Goal: Task Accomplishment & Management: Complete application form

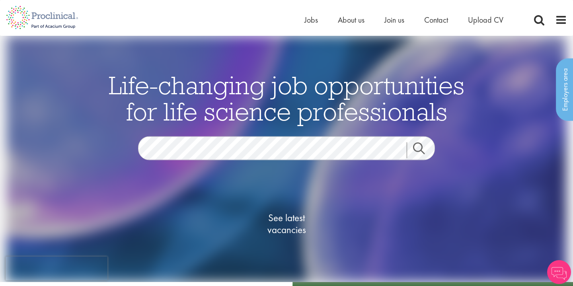
click at [285, 221] on span "See latest vacancies" at bounding box center [287, 224] width 80 height 24
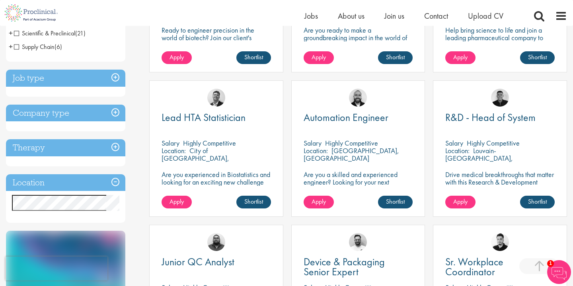
scroll to position [247, 0]
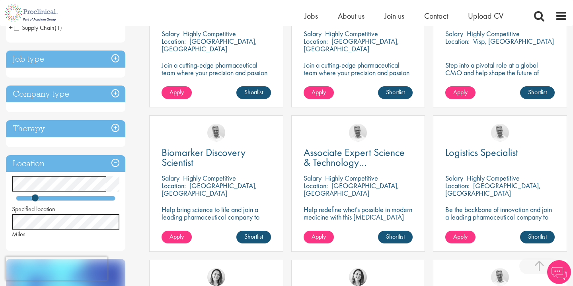
scroll to position [212, 0]
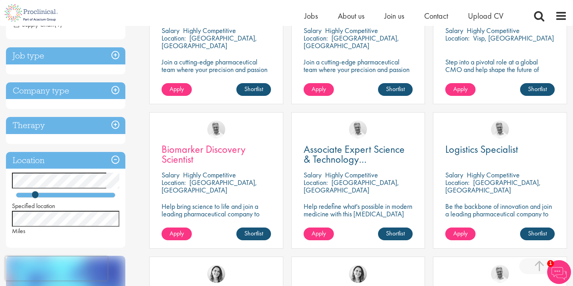
click at [197, 146] on span "Biomarker Discovery Scientist" at bounding box center [204, 154] width 84 height 23
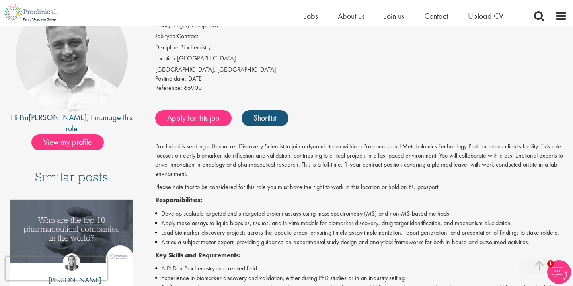
scroll to position [86, 0]
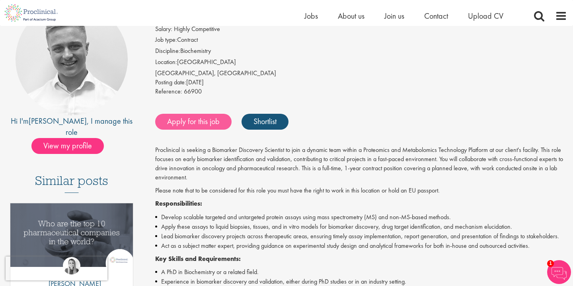
click at [199, 119] on link "Apply for this job" at bounding box center [193, 122] width 76 height 16
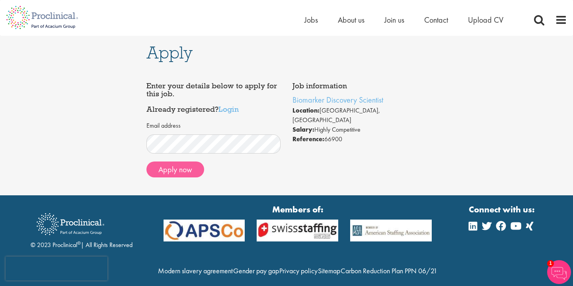
click at [181, 166] on button "Apply now" at bounding box center [176, 170] width 58 height 16
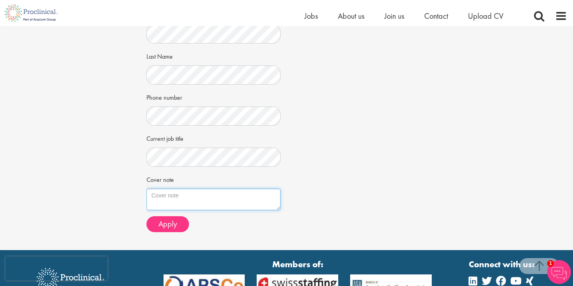
scroll to position [166, 0]
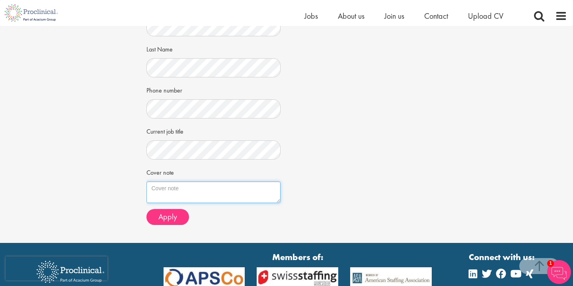
paste textarea "Dear Hiring Manager, I am writing to express my interest in the Biomarker Disco…"
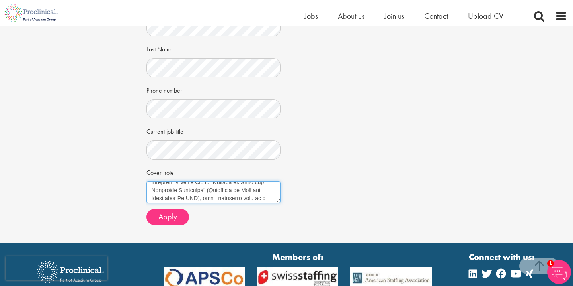
scroll to position [41, 0]
drag, startPoint x: 256, startPoint y: 184, endPoint x: 202, endPoint y: 191, distance: 54.6
click at [202, 191] on textarea "Cover note" at bounding box center [214, 192] width 135 height 22
click at [205, 192] on textarea "Cover note" at bounding box center [214, 192] width 135 height 22
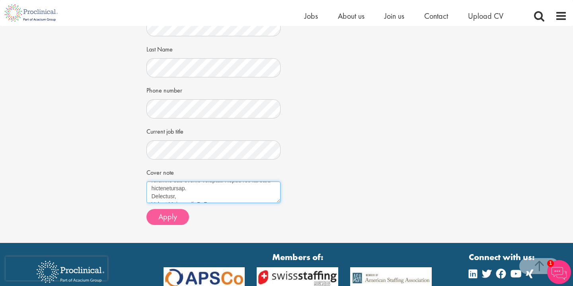
type textarea "Dear Hiring Manager, I am writing to express my interest in the Biomarker Disco…"
click at [175, 213] on span "Apply" at bounding box center [168, 216] width 19 height 10
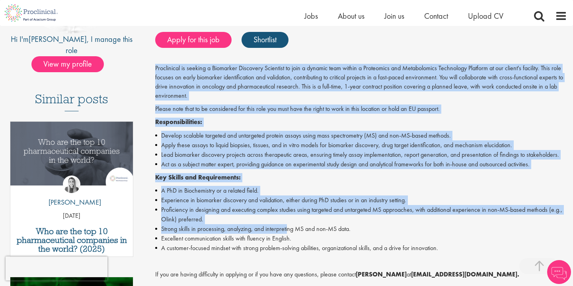
scroll to position [204, 0]
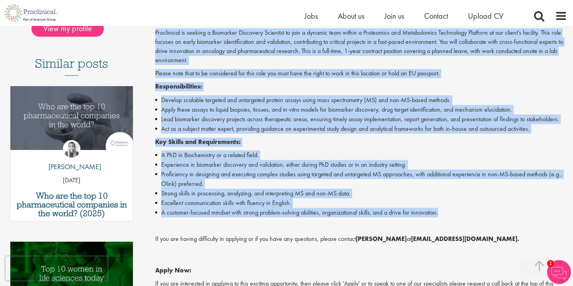
drag, startPoint x: 156, startPoint y: 119, endPoint x: 446, endPoint y: 206, distance: 302.5
click at [446, 206] on div "Proclinical is seeking a Biomarker Discovery Scientist to join a dynamic team w…" at bounding box center [361, 184] width 412 height 313
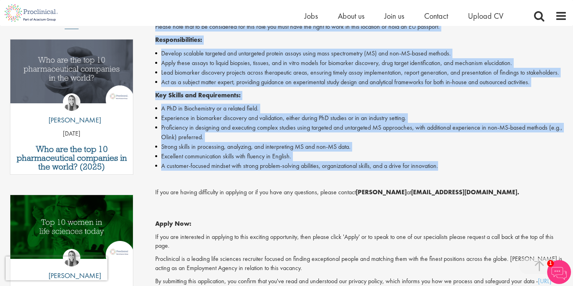
scroll to position [256, 0]
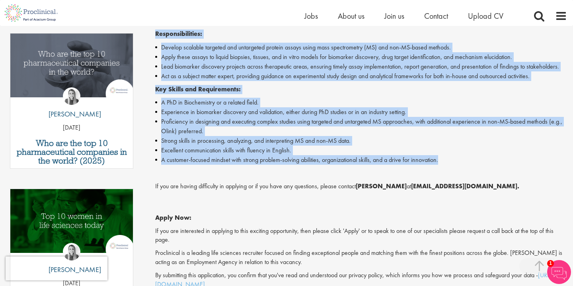
copy div "Proclinical is seeking a Biomarker Discovery Scientist to join a dynamic team w…"
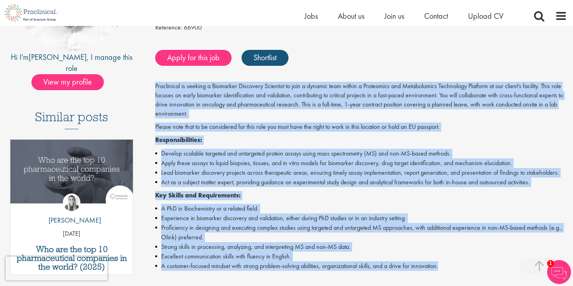
scroll to position [149, 0]
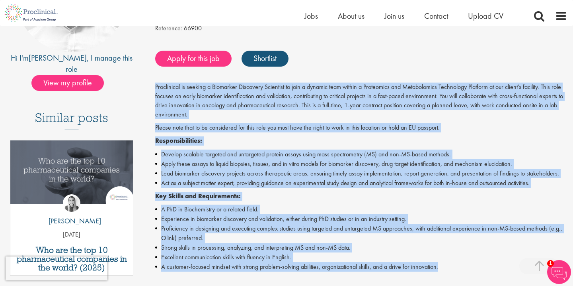
click at [326, 137] on p "Responsibilities:" at bounding box center [361, 140] width 412 height 9
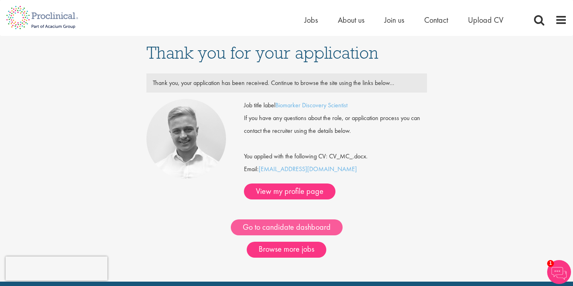
click at [313, 219] on link "Go to candidate dashboard" at bounding box center [287, 227] width 112 height 16
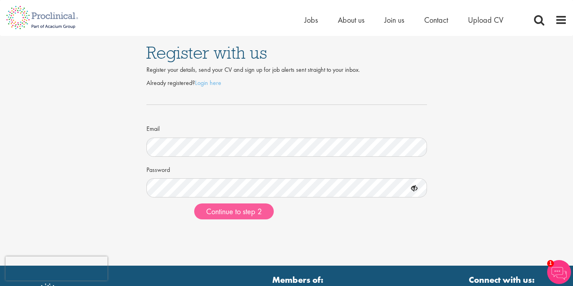
click at [253, 212] on span "Continue to step 2" at bounding box center [234, 211] width 56 height 10
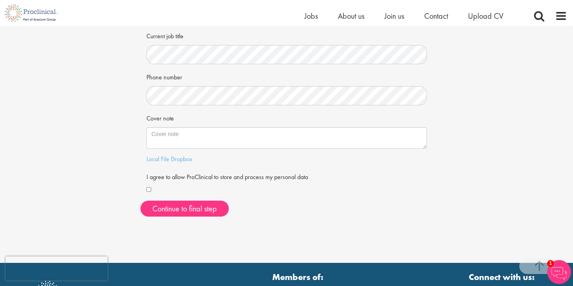
scroll to position [180, 0]
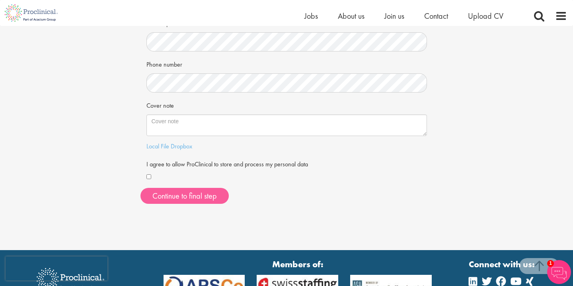
click at [202, 199] on button "Continue to final step" at bounding box center [185, 196] width 88 height 16
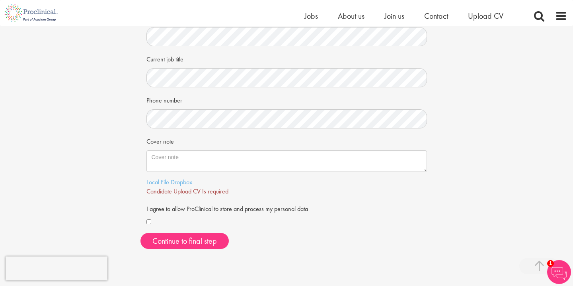
scroll to position [145, 0]
click at [159, 179] on link "Local File" at bounding box center [158, 181] width 23 height 8
click at [202, 238] on span "Continue to final step" at bounding box center [185, 240] width 65 height 10
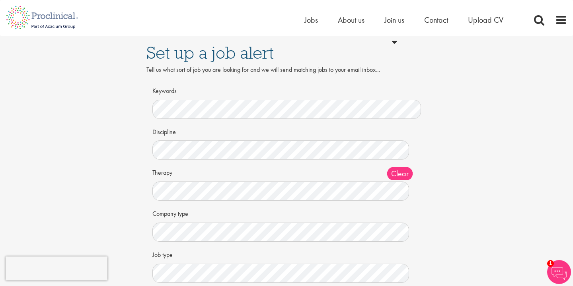
click at [558, 268] on img at bounding box center [560, 272] width 24 height 24
click at [460, 69] on div "Set up a job alert Tell us what sort of job you are looking for and we will sen…" at bounding box center [286, 173] width 585 height 275
click at [558, 268] on img at bounding box center [560, 272] width 24 height 24
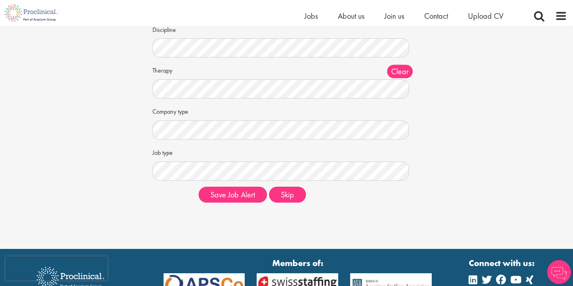
scroll to position [114, 0]
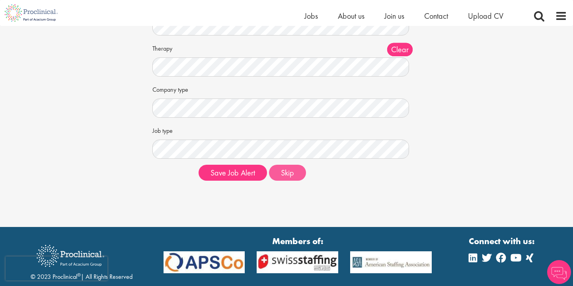
click at [292, 174] on button "Skip" at bounding box center [287, 172] width 37 height 16
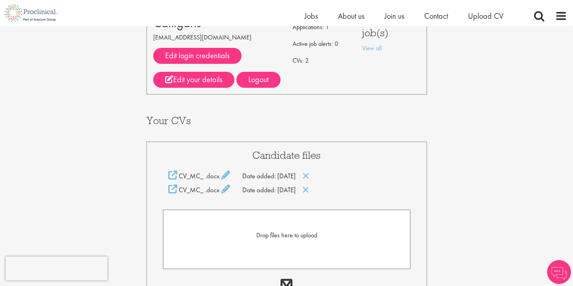
scroll to position [78, 0]
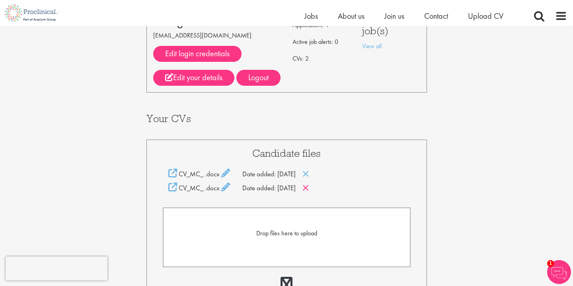
click at [309, 188] on icon at bounding box center [306, 187] width 7 height 9
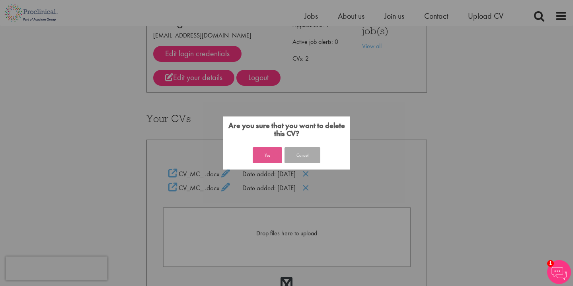
click at [266, 157] on button "Yes" at bounding box center [267, 155] width 29 height 16
